Goal: Find specific page/section: Find specific page/section

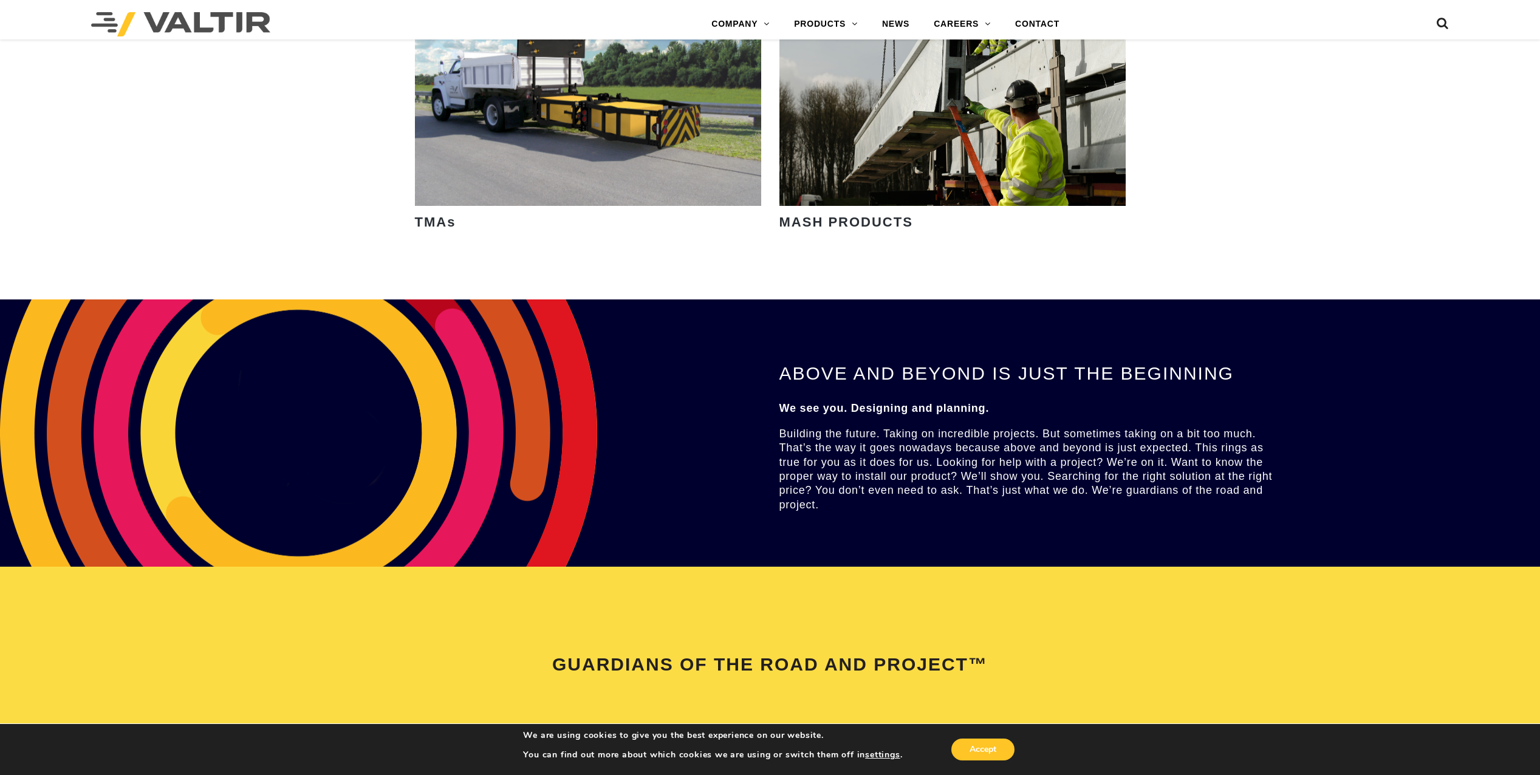
scroll to position [2187, 0]
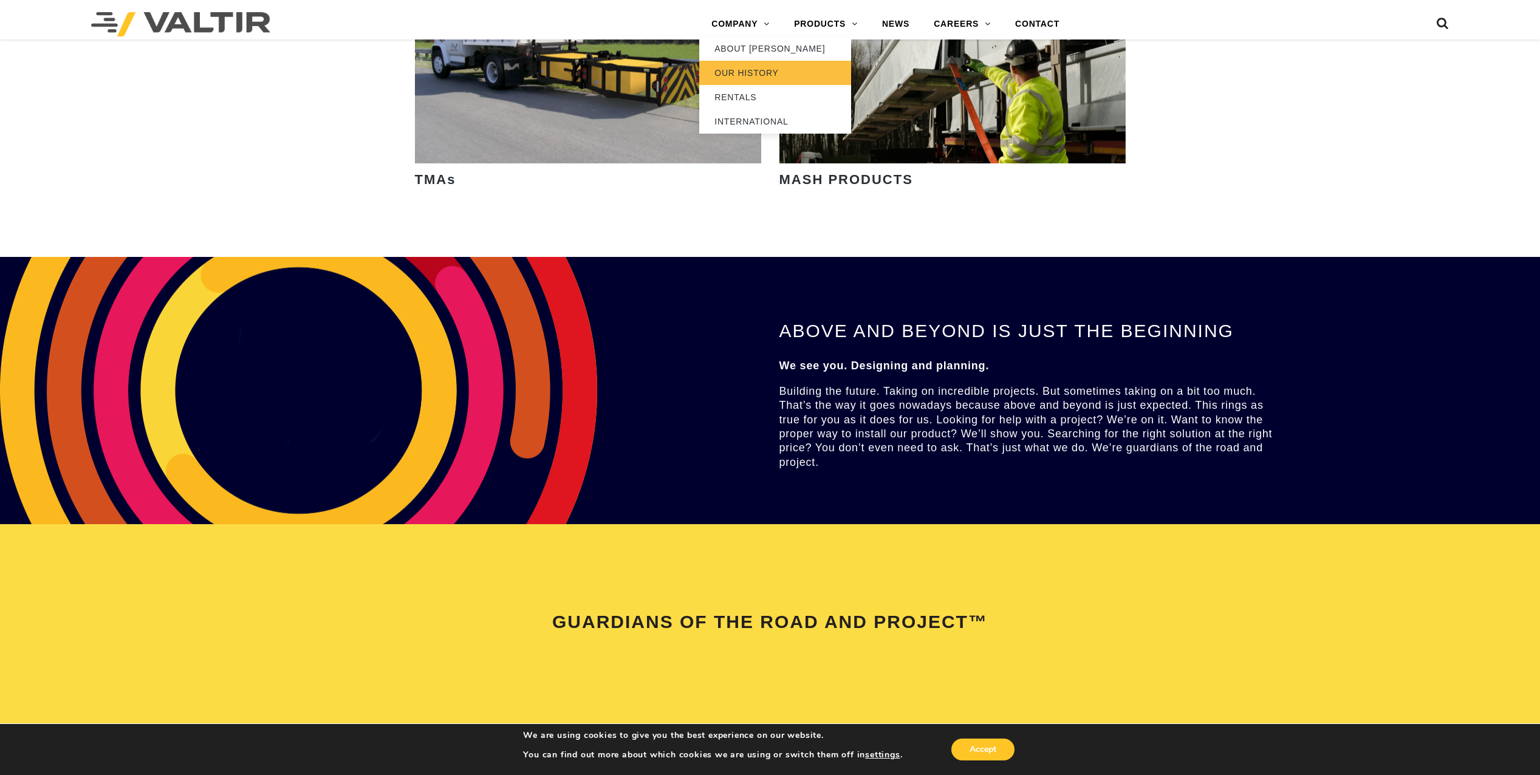
click at [763, 74] on link "OUR HISTORY" at bounding box center [775, 73] width 152 height 24
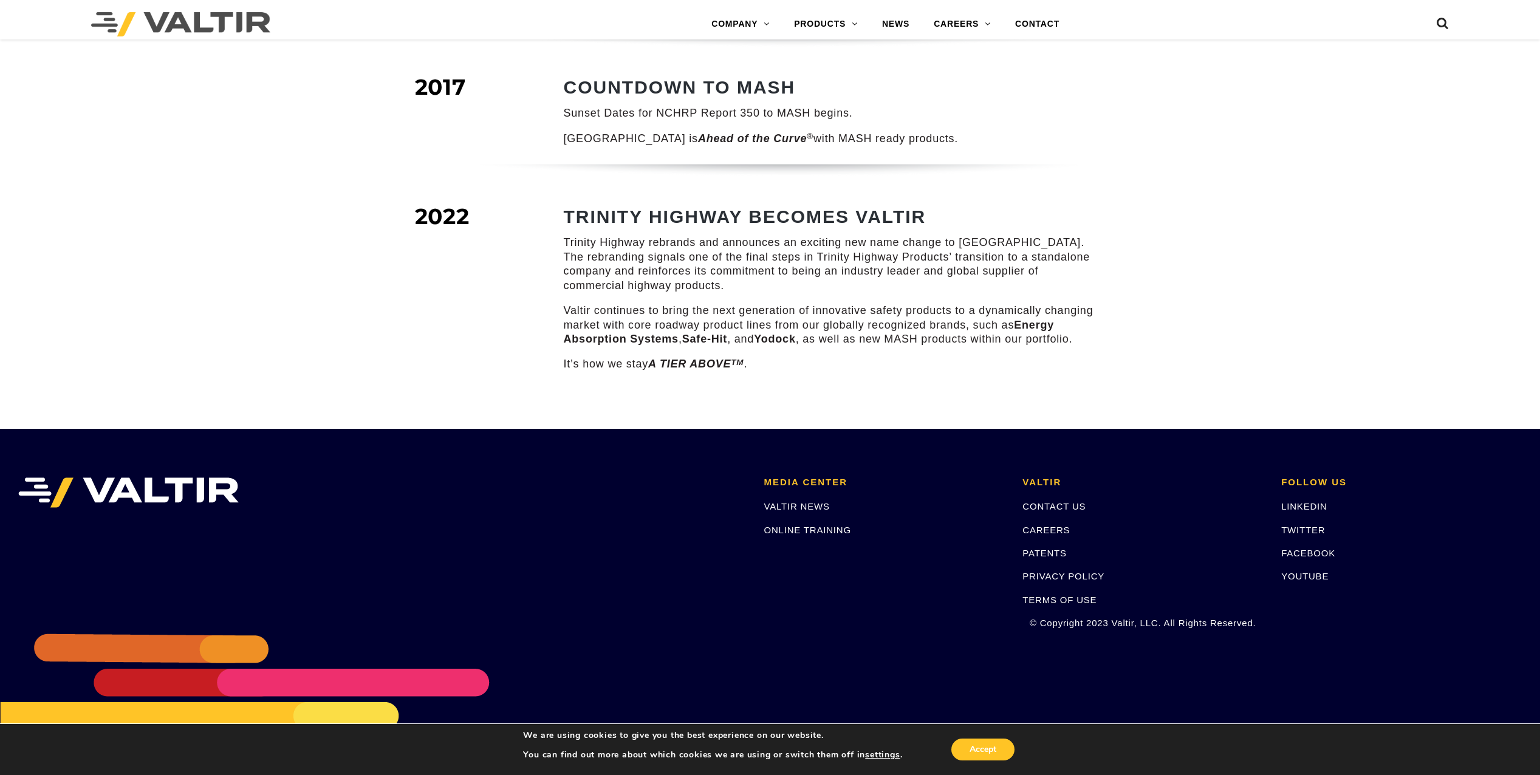
scroll to position [1631, 0]
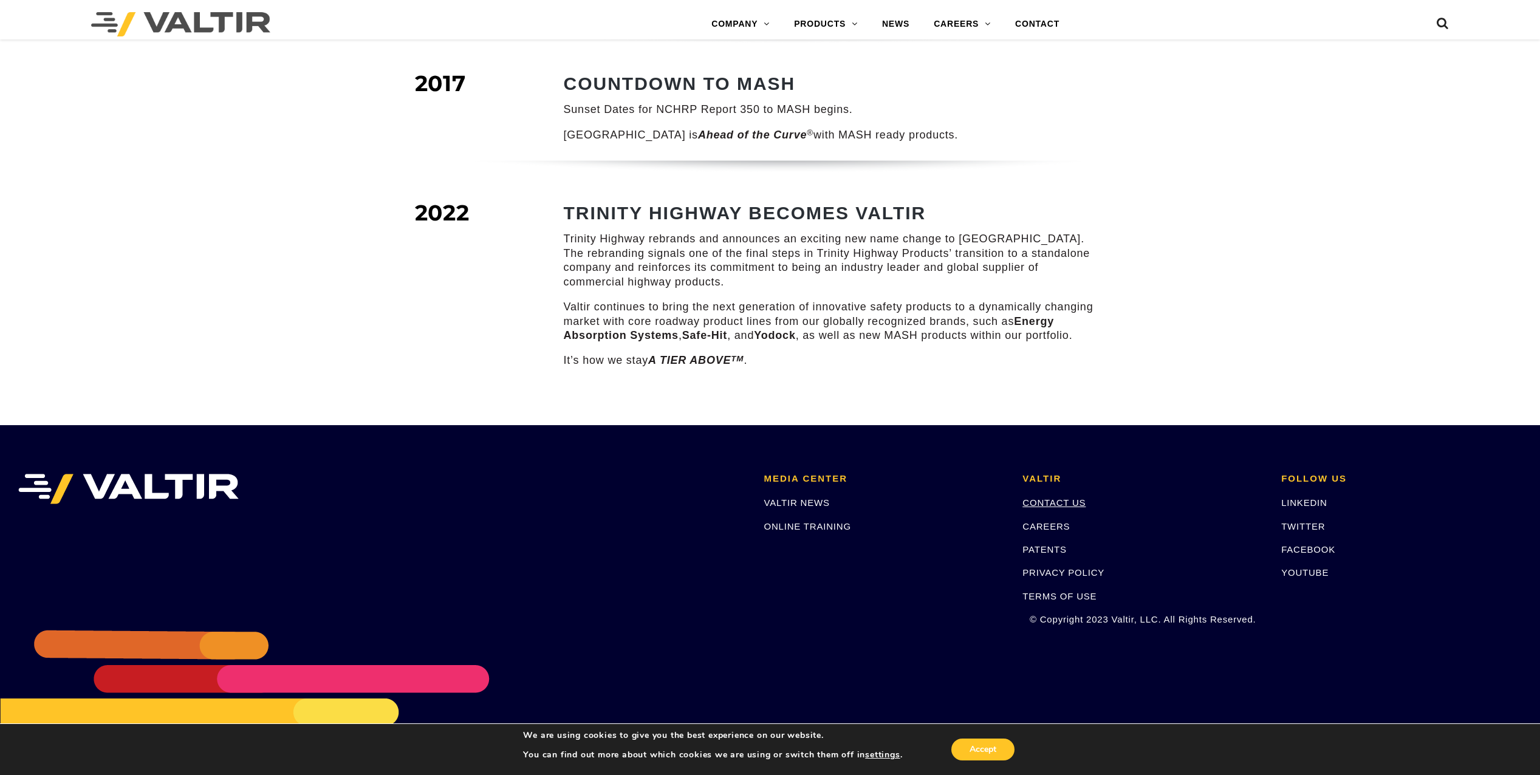
click at [1060, 498] on link "CONTACT US" at bounding box center [1053, 503] width 63 height 10
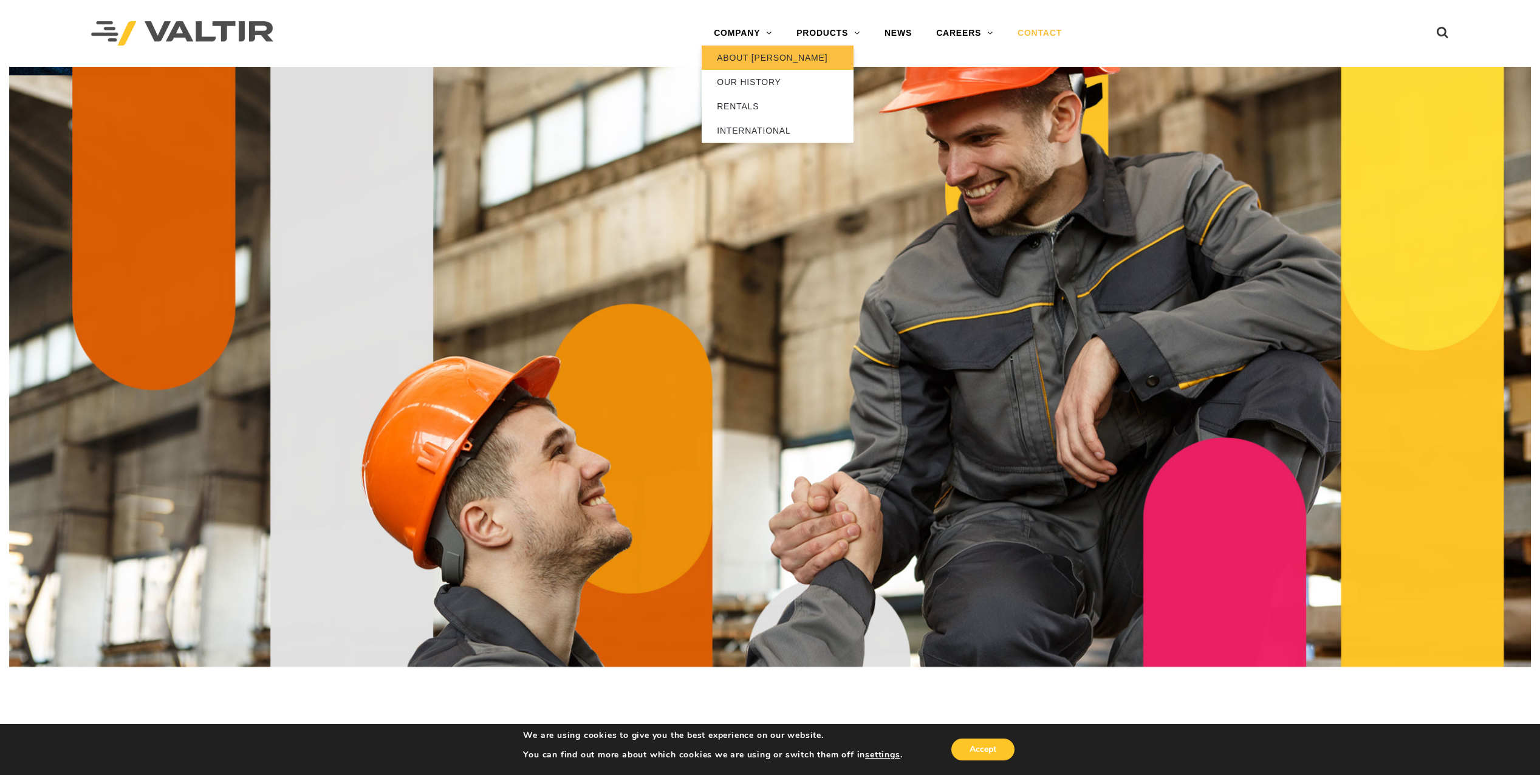
click at [752, 56] on link "ABOUT [PERSON_NAME]" at bounding box center [778, 58] width 152 height 24
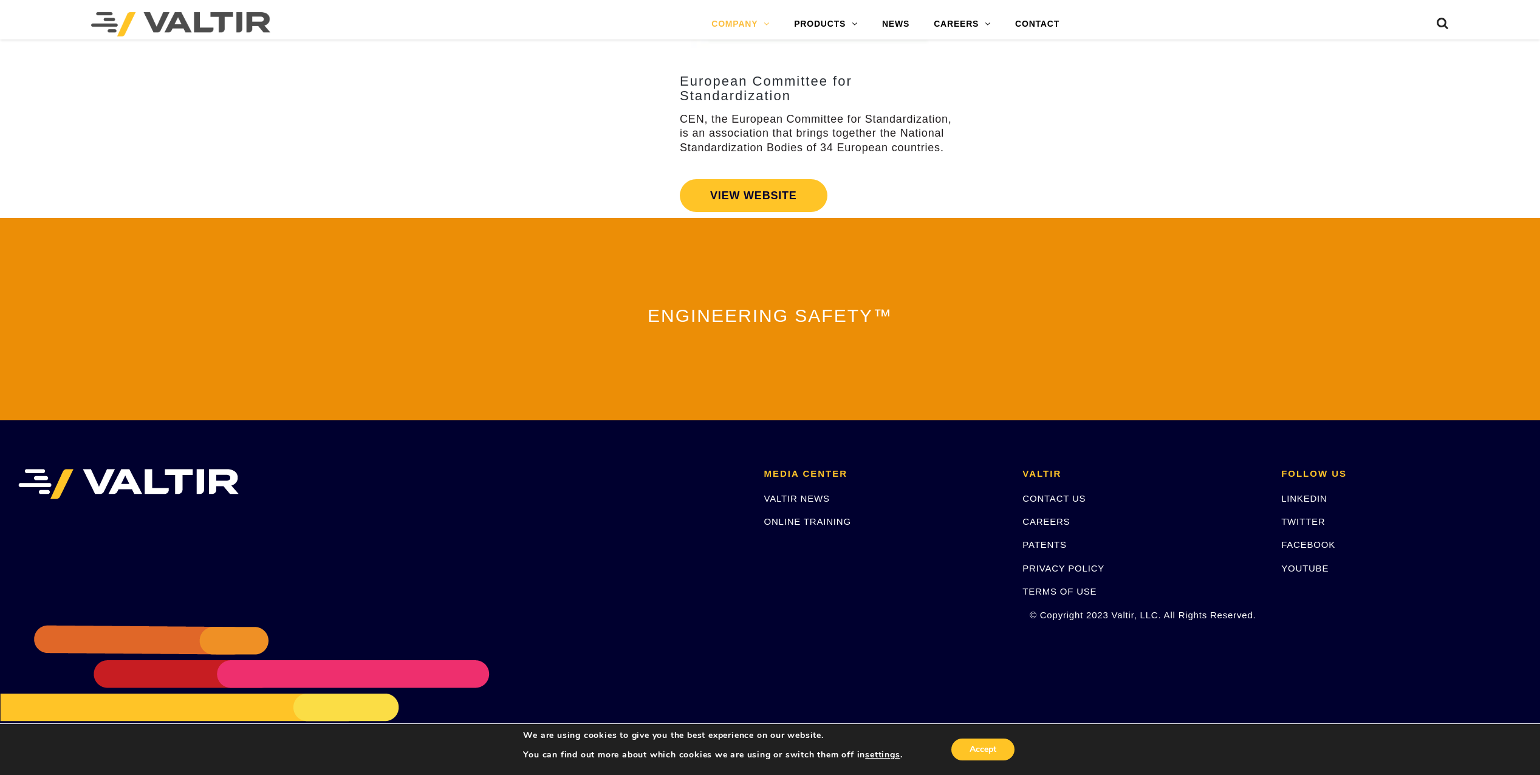
scroll to position [2427, 0]
